Goal: Transaction & Acquisition: Purchase product/service

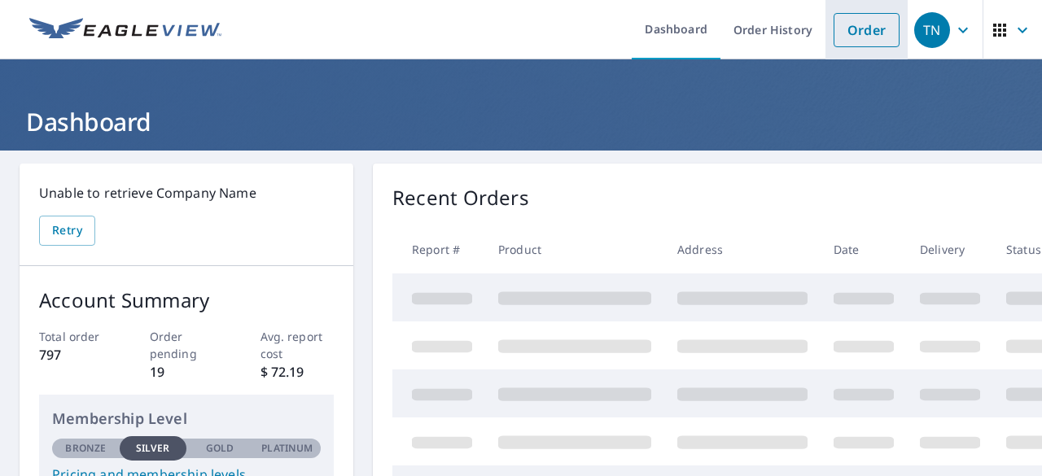
click at [853, 33] on link "Order" at bounding box center [867, 30] width 66 height 34
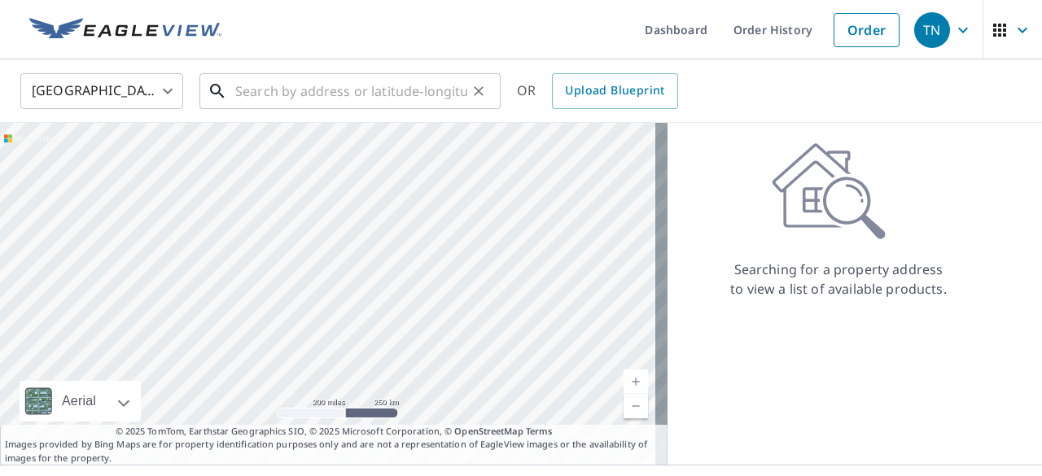
drag, startPoint x: 242, startPoint y: 90, endPoint x: 235, endPoint y: 103, distance: 14.6
click at [241, 92] on input "text" at bounding box center [351, 91] width 232 height 46
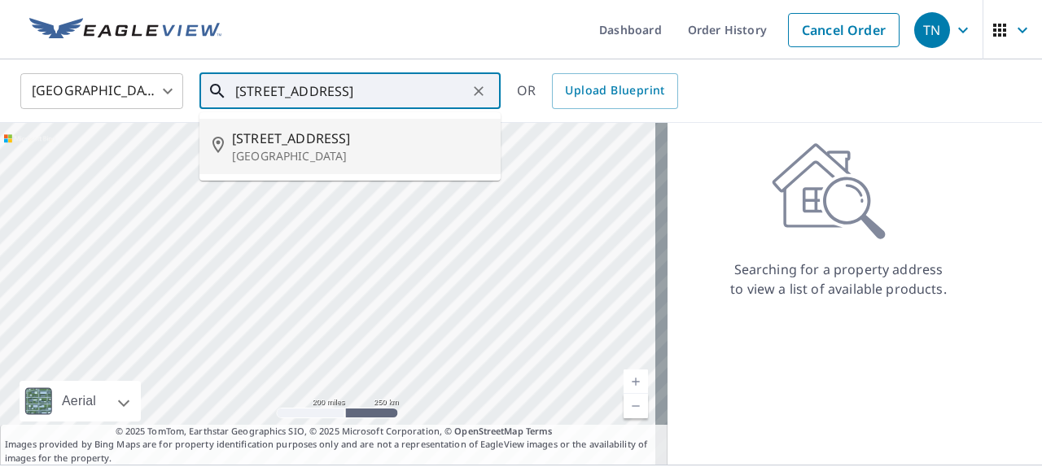
click at [291, 158] on p "[GEOGRAPHIC_DATA]" at bounding box center [360, 156] width 256 height 16
type input "[STREET_ADDRESS]"
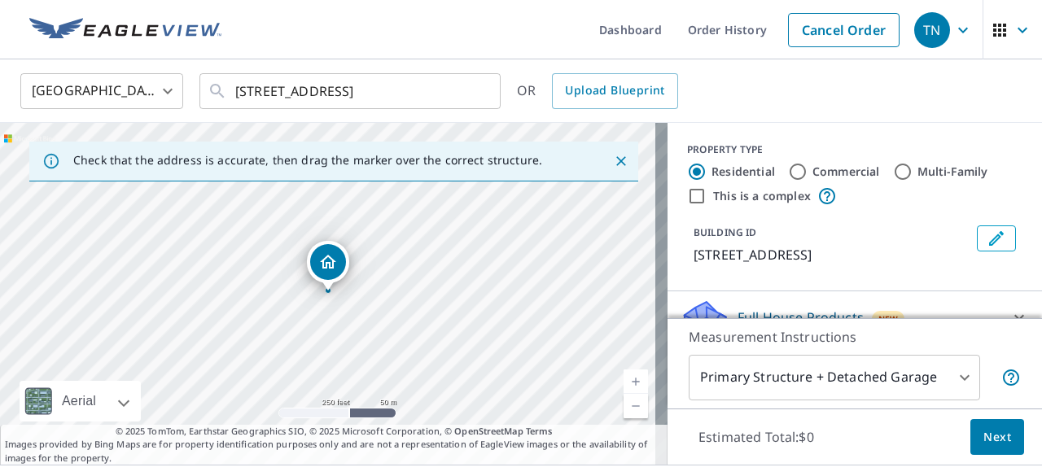
drag, startPoint x: 332, startPoint y: 256, endPoint x: 317, endPoint y: 266, distance: 17.6
drag, startPoint x: 322, startPoint y: 265, endPoint x: 313, endPoint y: 276, distance: 14.5
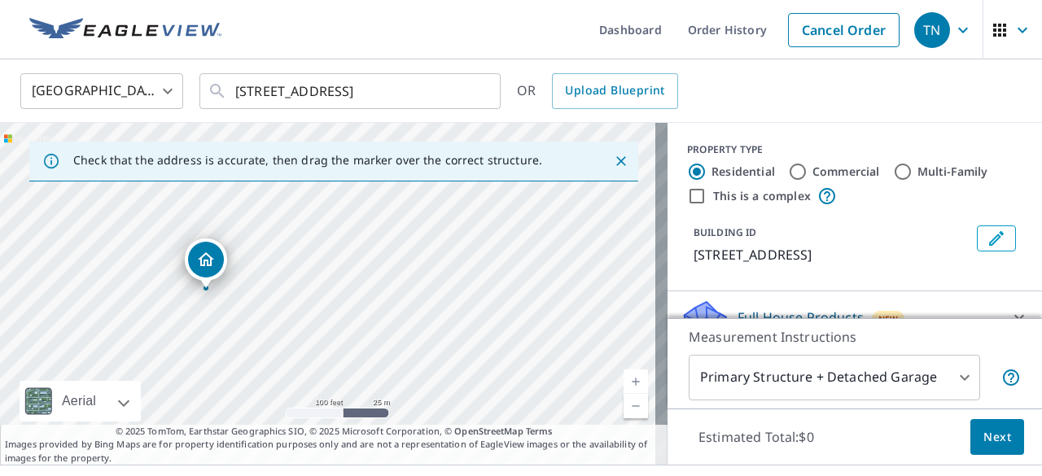
drag, startPoint x: 524, startPoint y: 242, endPoint x: 521, endPoint y: 294, distance: 52.2
click at [521, 294] on div "173 N Grove Ave Oak Park, IL 60301" at bounding box center [333, 294] width 667 height 342
drag, startPoint x: 301, startPoint y: 306, endPoint x: 260, endPoint y: 245, distance: 73.4
click at [260, 245] on div "173 N Grove Ave Oak Park, IL 60301" at bounding box center [333, 294] width 667 height 342
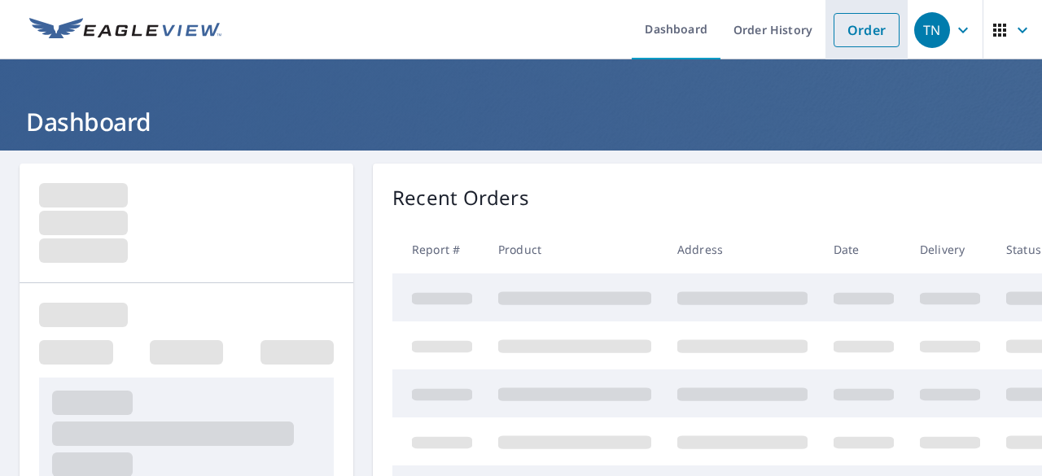
click at [838, 22] on link "Order" at bounding box center [867, 30] width 66 height 34
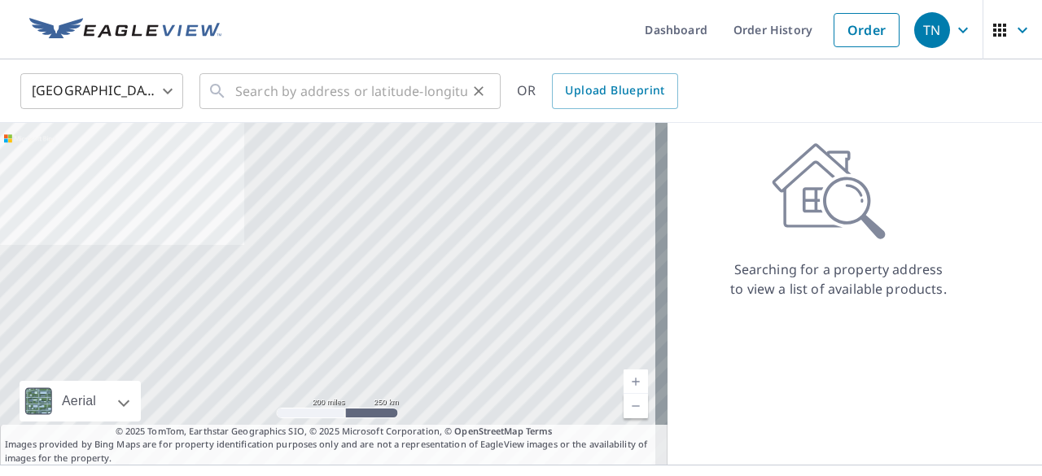
drag, startPoint x: 231, startPoint y: 91, endPoint x: 218, endPoint y: 121, distance: 32.8
click at [227, 91] on icon at bounding box center [218, 91] width 20 height 20
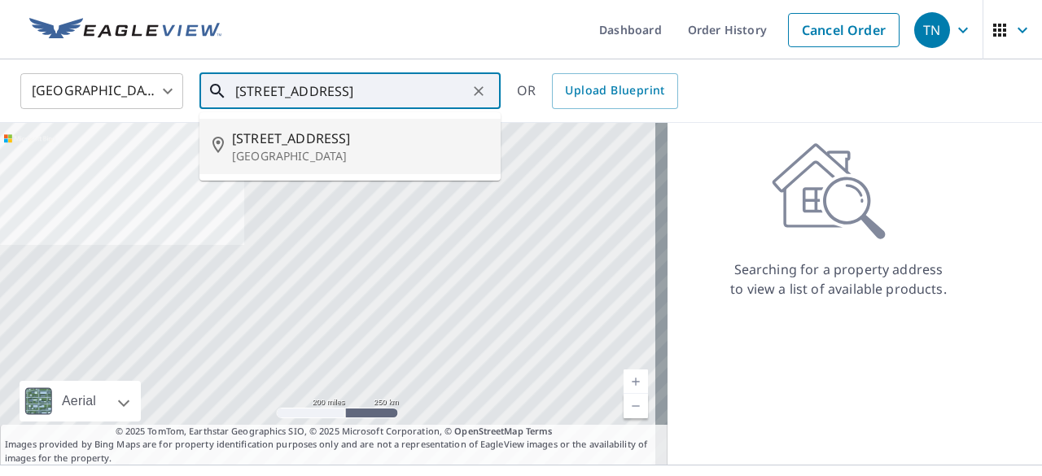
click at [335, 160] on p "[GEOGRAPHIC_DATA]" at bounding box center [360, 156] width 256 height 16
type input "[STREET_ADDRESS]"
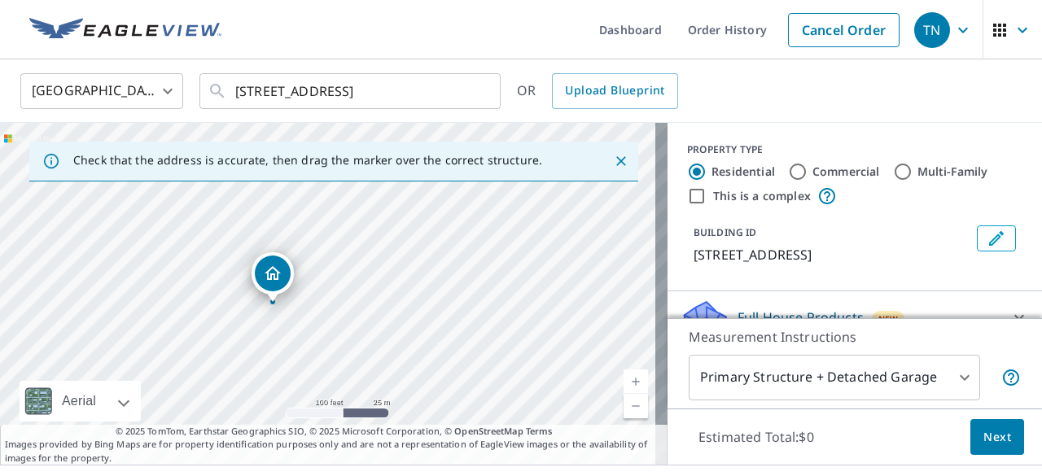
click at [794, 175] on input "Commercial" at bounding box center [798, 172] width 20 height 20
radio input "true"
type input "4"
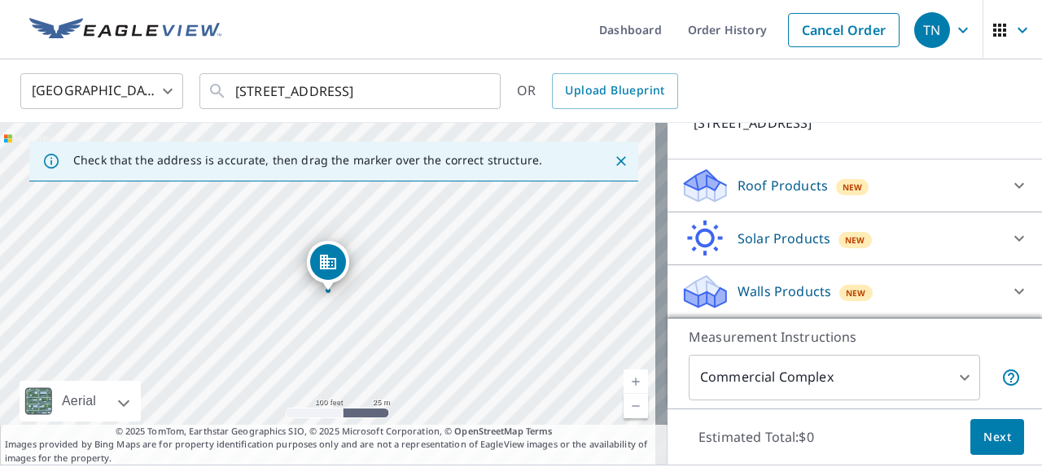
scroll to position [169, 0]
click at [1009, 176] on icon at bounding box center [1019, 186] width 20 height 20
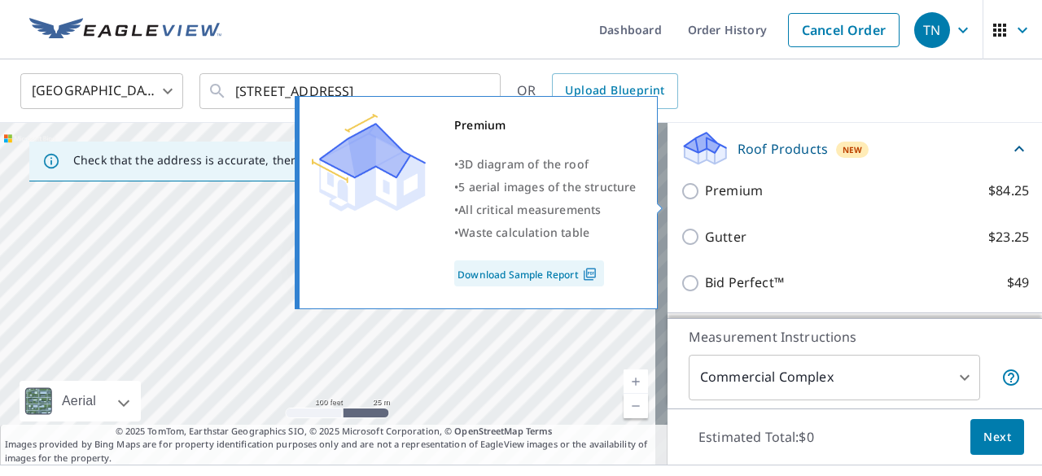
click at [682, 201] on input "Premium $84.25" at bounding box center [693, 192] width 24 height 20
checkbox input "true"
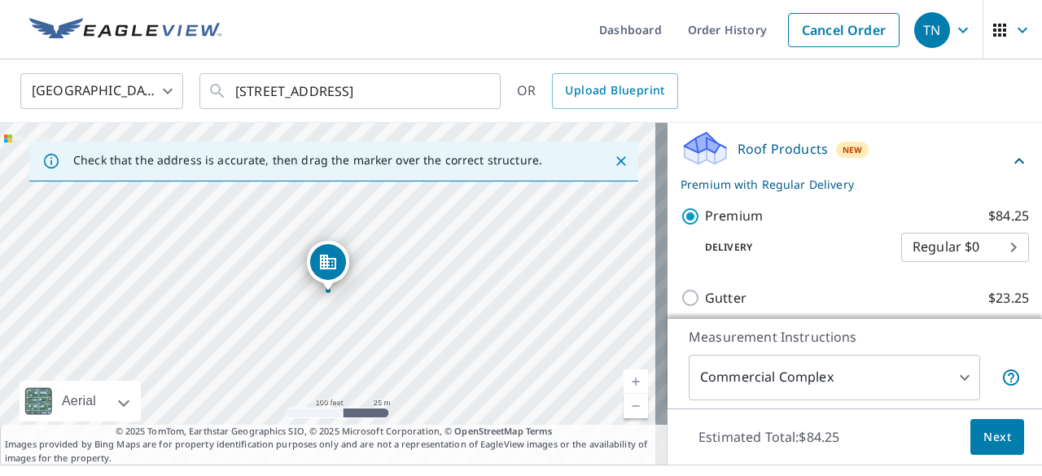
click at [974, 420] on button "Next" at bounding box center [997, 437] width 54 height 37
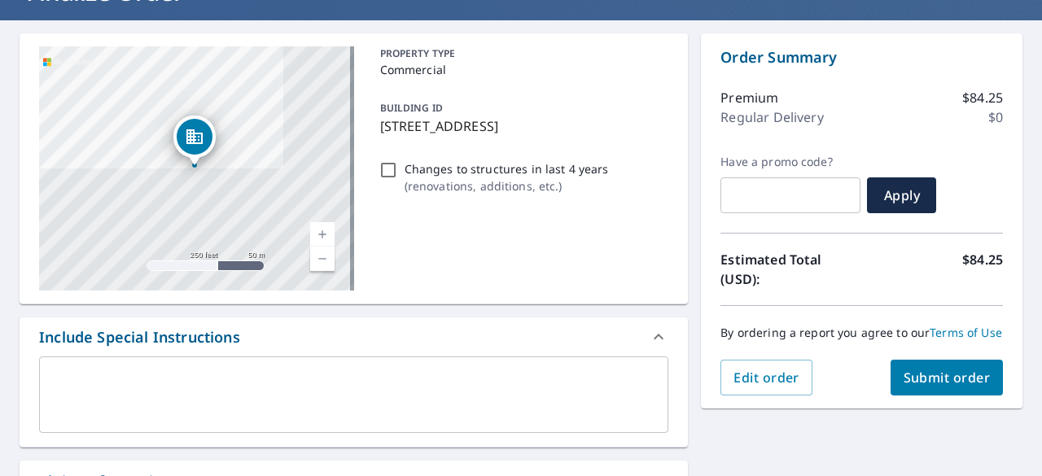
scroll to position [163, 0]
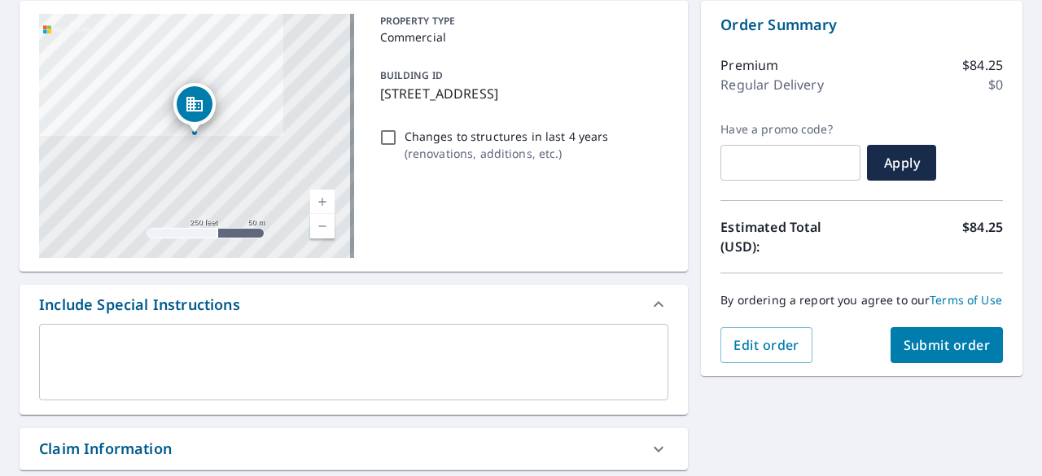
click at [910, 354] on span "Submit order" at bounding box center [947, 345] width 87 height 18
